Goal: Task Accomplishment & Management: Manage account settings

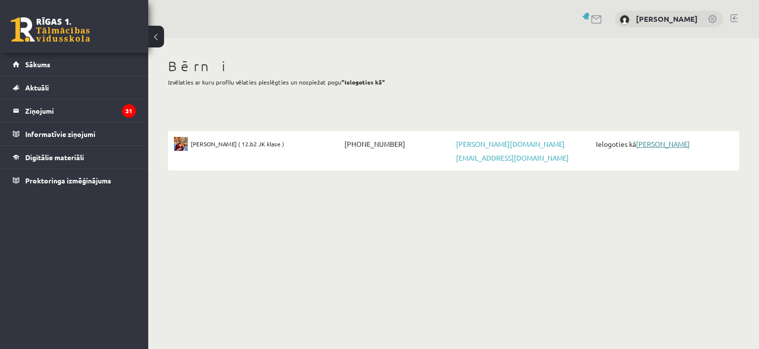
click at [650, 144] on link "[PERSON_NAME]" at bounding box center [663, 143] width 54 height 9
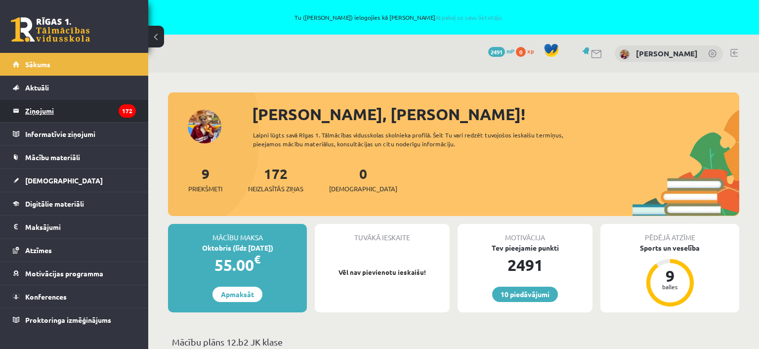
click at [38, 106] on legend "Ziņojumi 172" at bounding box center [80, 110] width 111 height 23
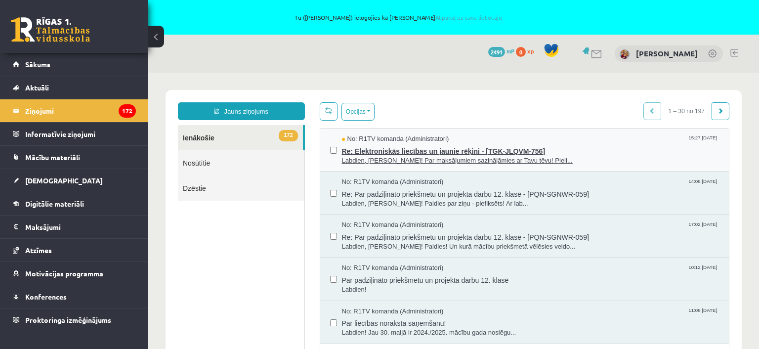
click at [441, 162] on span "Labdien, Sofija! Par maksājumiem sazinājāmies ar Tavu tēvu! Pieli..." at bounding box center [531, 160] width 378 height 9
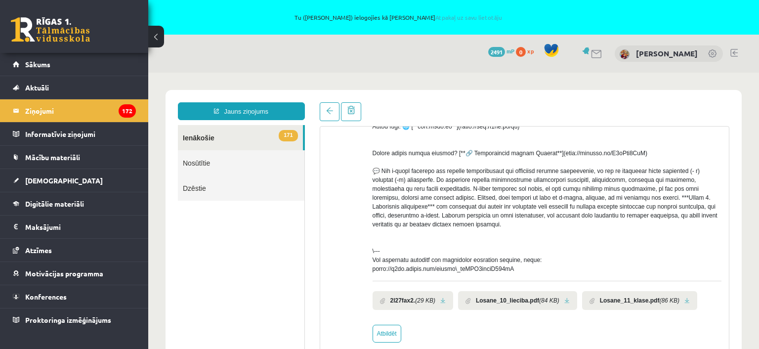
scroll to position [251, 0]
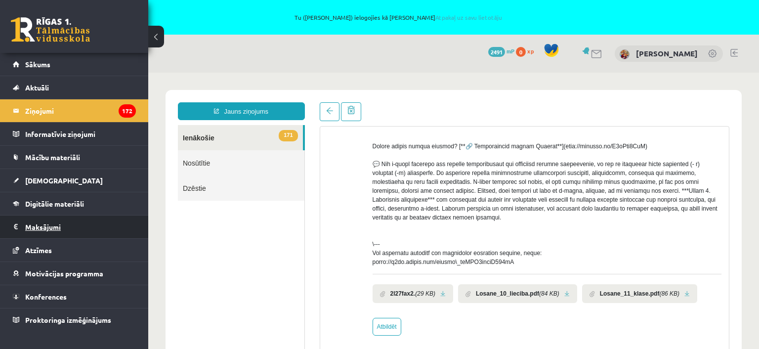
click at [51, 223] on legend "Maksājumi 0" at bounding box center [80, 227] width 111 height 23
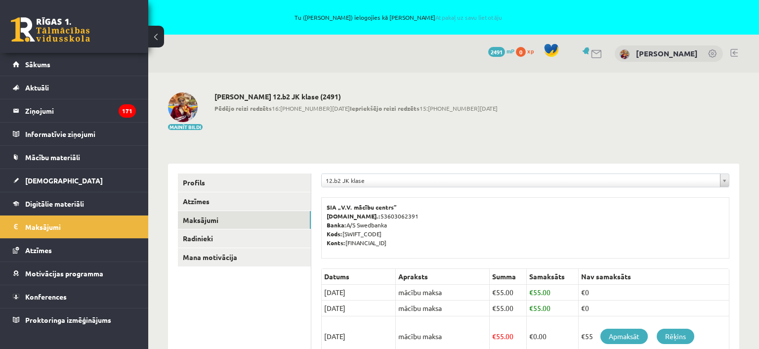
click at [400, 181] on body "Tu (Aleksandrs Losāns) ielogojies kā Sofija Losāne Atpakaļ uz savu lietotāju 10…" at bounding box center [379, 174] width 759 height 349
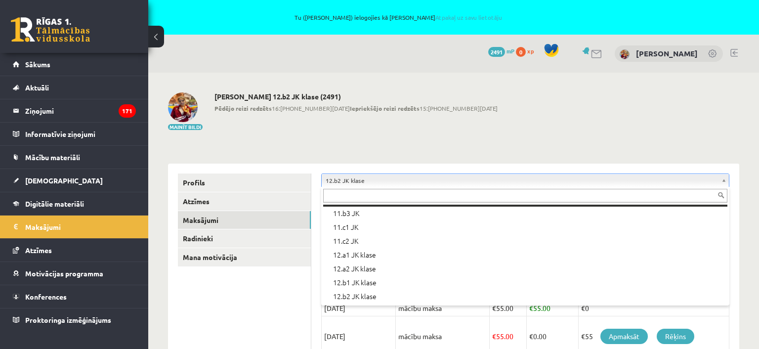
scroll to position [277, 0]
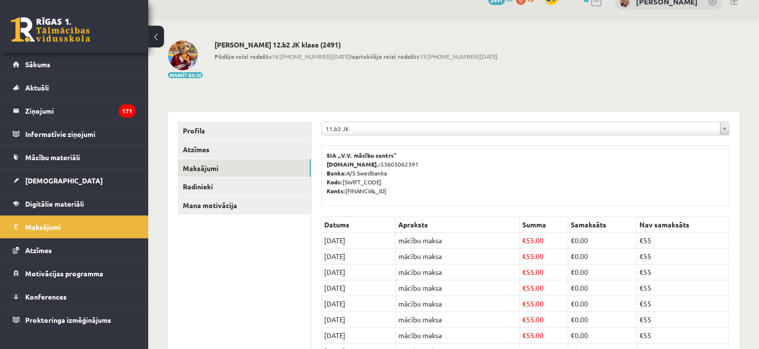
scroll to position [206, 0]
click at [401, 126] on body "eSkola - [DOMAIN_NAME] Tu ([PERSON_NAME]) ielogojies kā [PERSON_NAME] uz savu l…" at bounding box center [379, 122] width 759 height 349
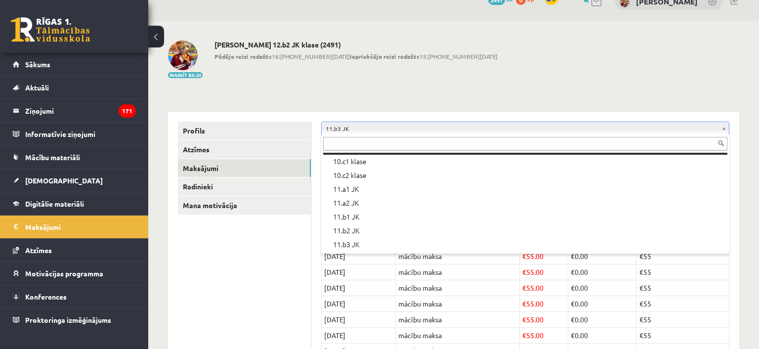
scroll to position [194, 0]
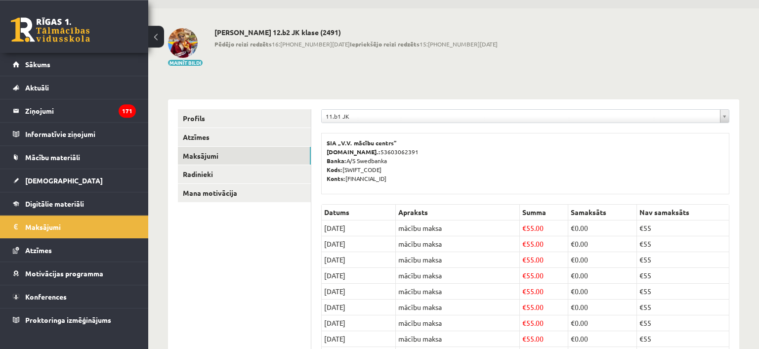
scroll to position [52, 0]
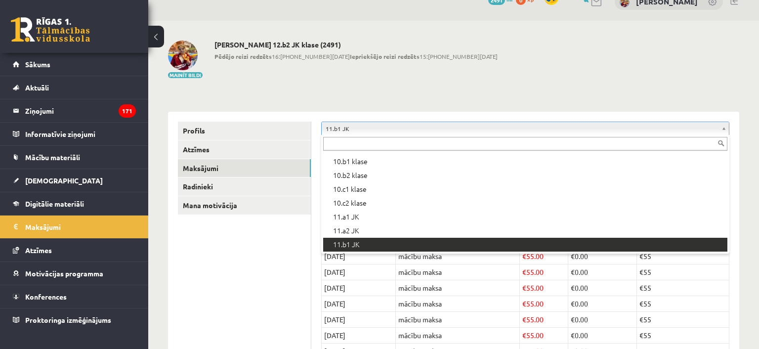
click at [377, 128] on body "eSkola - [DOMAIN_NAME] Tu ([PERSON_NAME]) ielogojies kā [PERSON_NAME] uz savu l…" at bounding box center [379, 122] width 759 height 349
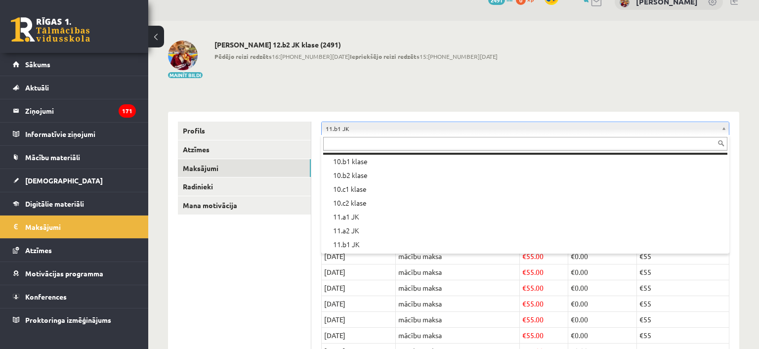
scroll to position [166, 0]
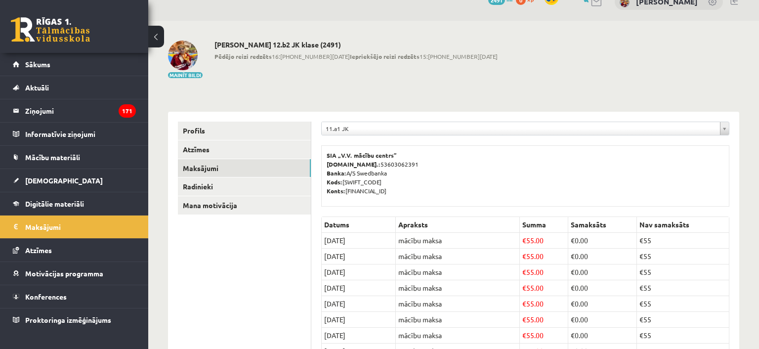
scroll to position [150, 0]
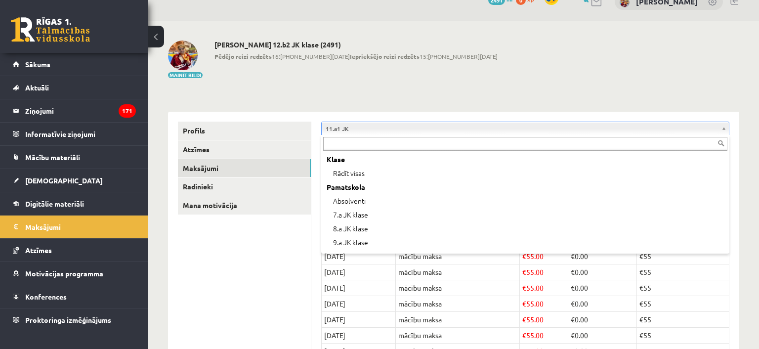
click at [392, 127] on body "eSkola - [DOMAIN_NAME] Tu ([PERSON_NAME]) ielogojies kā [PERSON_NAME] uz savu l…" at bounding box center [379, 122] width 759 height 349
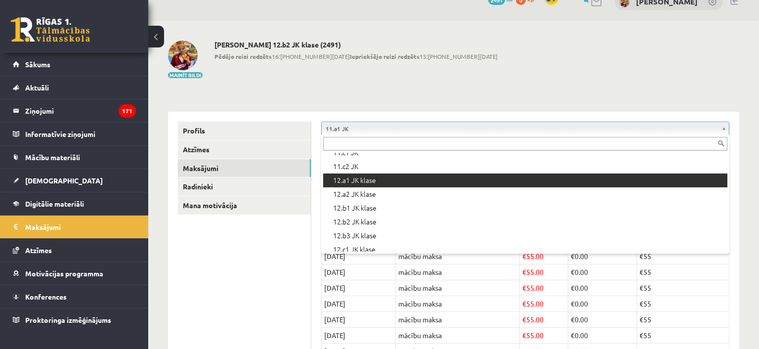
click at [57, 226] on body "eSkola - [DOMAIN_NAME] Tu ([PERSON_NAME]) ielogojies kā [PERSON_NAME] uz savu l…" at bounding box center [379, 122] width 759 height 349
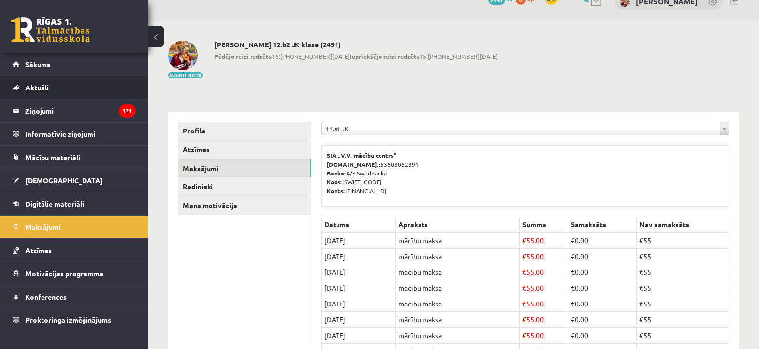
click at [37, 89] on span "Aktuāli" at bounding box center [37, 87] width 24 height 9
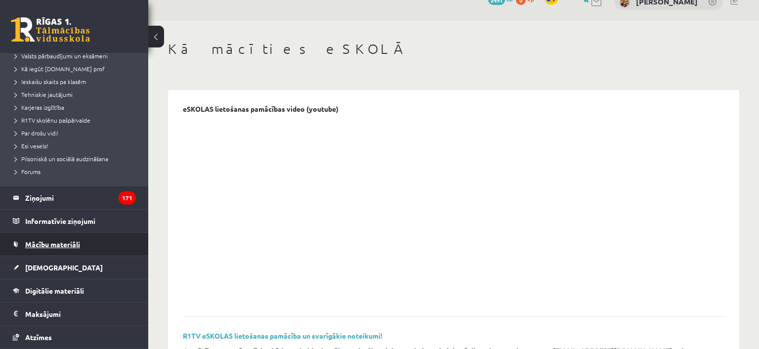
scroll to position [161, 0]
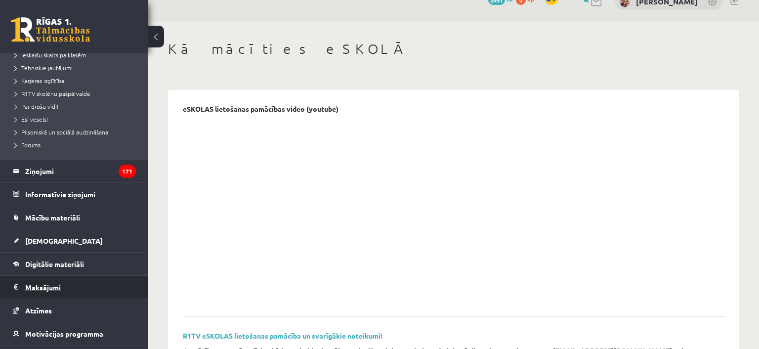
click at [56, 284] on legend "Maksājumi 0" at bounding box center [80, 287] width 111 height 23
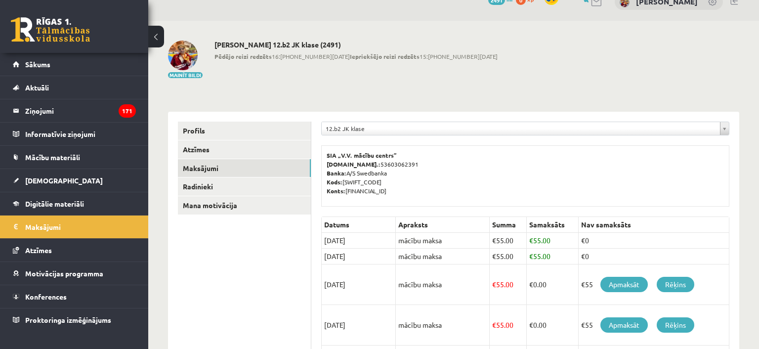
scroll to position [289, 0]
click at [386, 129] on body "eSkola - R1TV.lv Tu (Aleksandrs Losāns) ielogojies kā Sofija Losāne Atpakaļ uz …" at bounding box center [379, 122] width 759 height 349
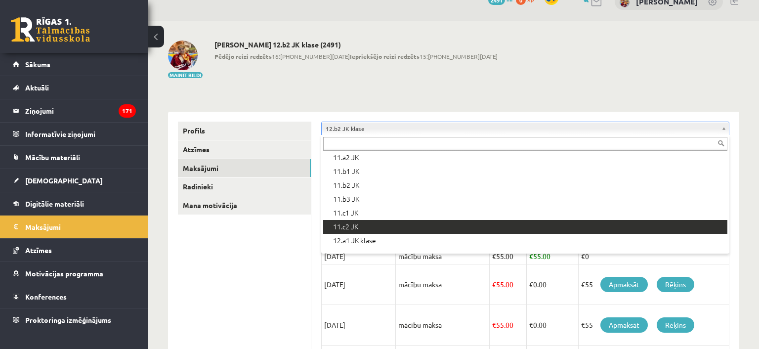
scroll to position [248, 0]
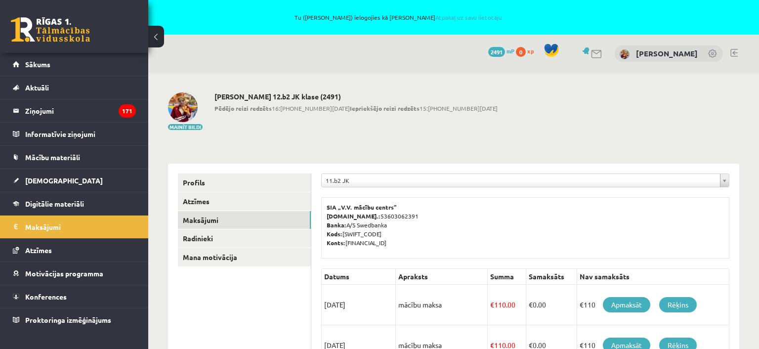
click at [735, 54] on link at bounding box center [734, 53] width 7 height 8
